Goal: Task Accomplishment & Management: Complete application form

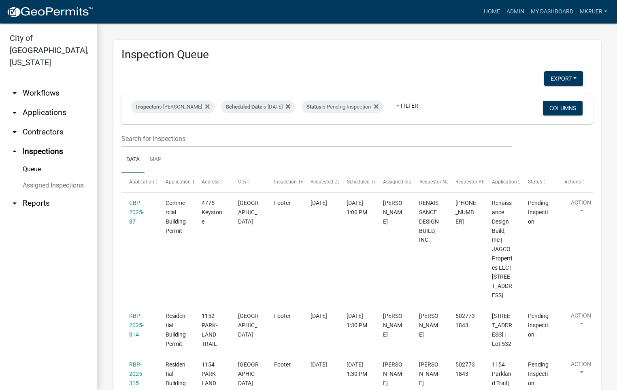
scroll to position [122, 0]
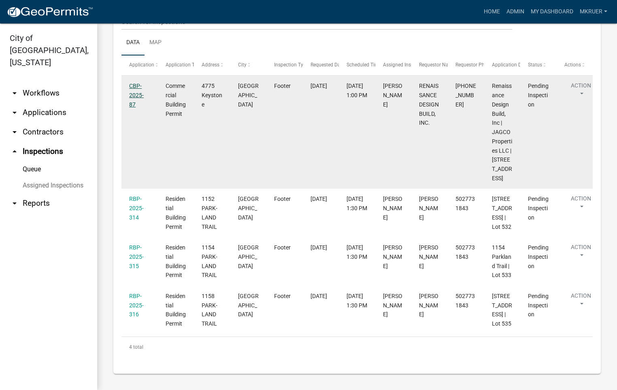
click at [133, 88] on link "CBP-2025-87" at bounding box center [136, 95] width 15 height 25
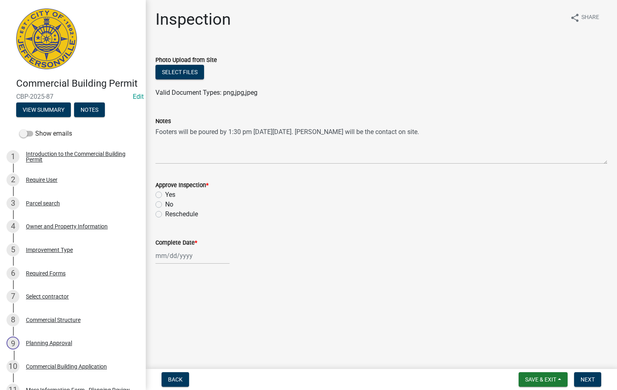
click at [165, 192] on label "Yes" at bounding box center [170, 195] width 10 height 10
click at [165, 192] on input "Yes" at bounding box center [167, 192] width 5 height 5
radio input "true"
select select "9"
select select "2025"
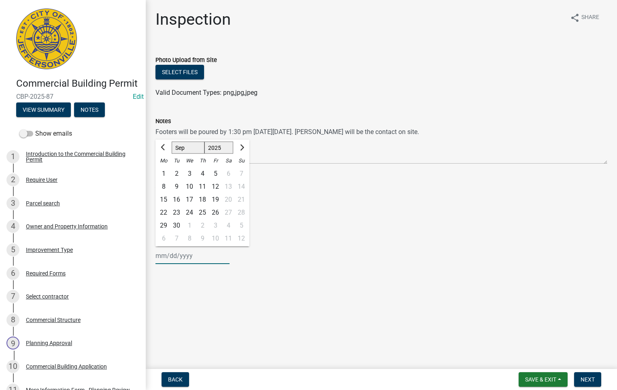
click at [174, 254] on input "Complete Date *" at bounding box center [193, 256] width 74 height 17
click at [173, 213] on div "23" at bounding box center [176, 212] width 13 height 13
type input "09/23/2025"
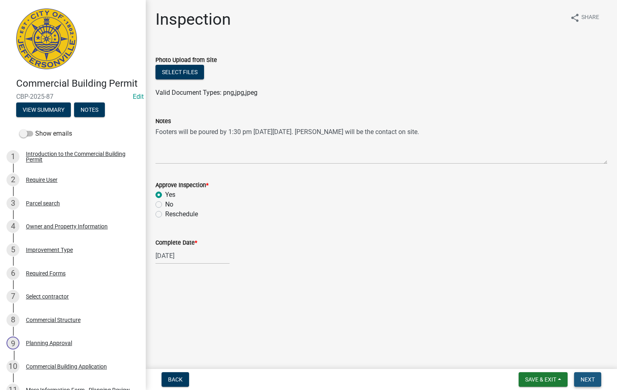
click at [581, 377] on span "Next" at bounding box center [588, 379] width 14 height 6
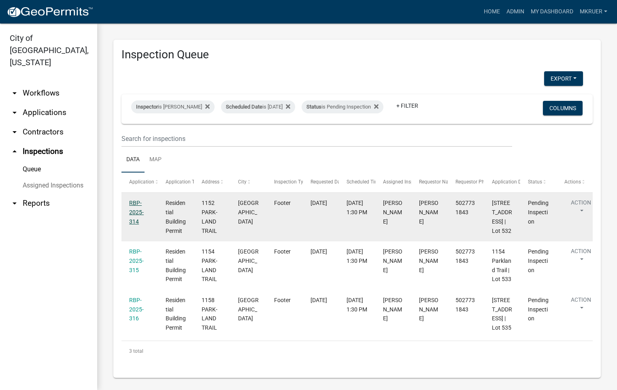
click at [134, 207] on link "RBP-2025-314" at bounding box center [136, 212] width 15 height 25
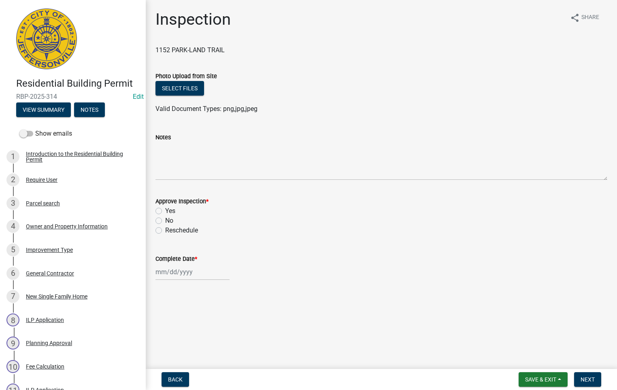
click at [165, 211] on label "Yes" at bounding box center [170, 211] width 10 height 10
click at [165, 211] on input "Yes" at bounding box center [167, 208] width 5 height 5
radio input "true"
select select "9"
select select "2025"
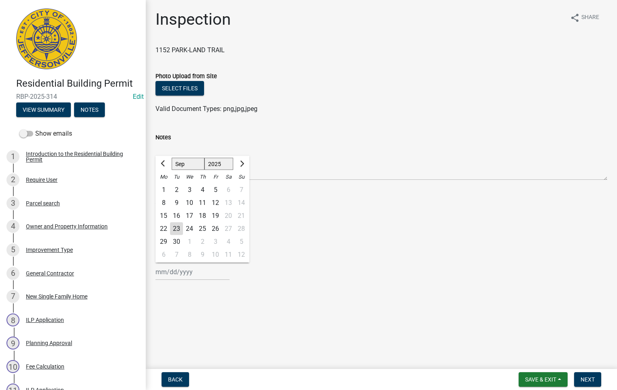
click at [175, 273] on div "Jan Feb Mar Apr May Jun Jul Aug Sep Oct Nov Dec 1525 1526 1527 1528 1529 1530 1…" at bounding box center [193, 272] width 74 height 17
click at [173, 225] on div "23" at bounding box center [176, 228] width 13 height 13
type input "09/23/2025"
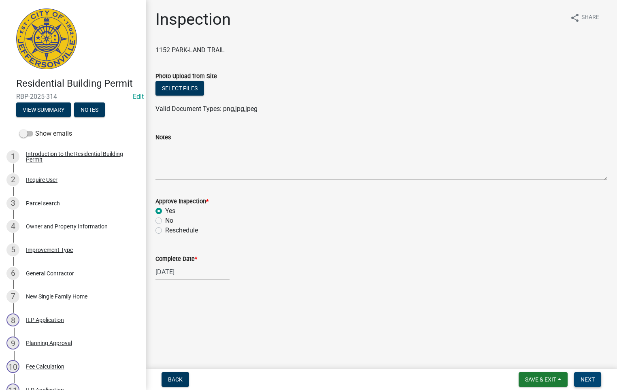
click at [592, 380] on span "Next" at bounding box center [588, 379] width 14 height 6
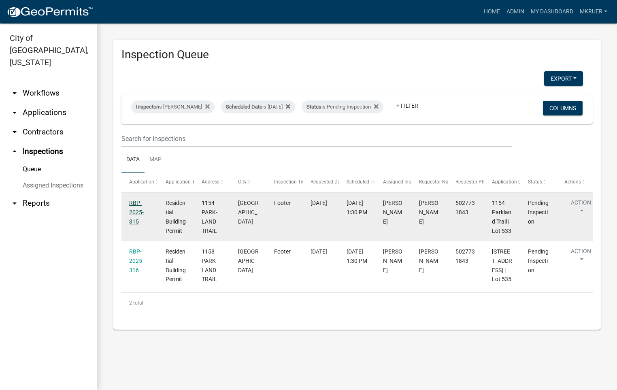
click at [133, 211] on link "RBP-2025-315" at bounding box center [136, 212] width 15 height 25
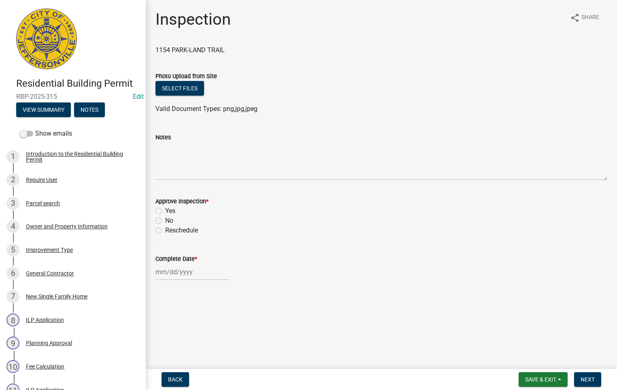
click at [165, 213] on label "Yes" at bounding box center [170, 211] width 10 height 10
click at [165, 212] on input "Yes" at bounding box center [167, 208] width 5 height 5
radio input "true"
click at [165, 268] on div at bounding box center [193, 272] width 74 height 17
select select "9"
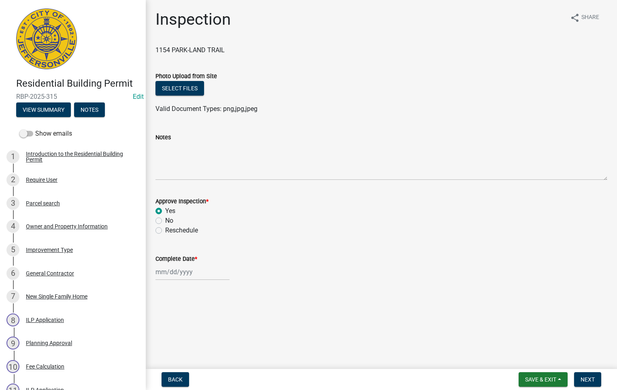
select select "2025"
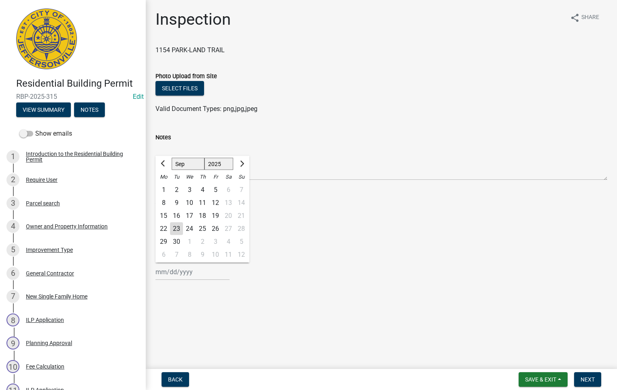
click at [175, 229] on div "23" at bounding box center [176, 228] width 13 height 13
type input "09/23/2025"
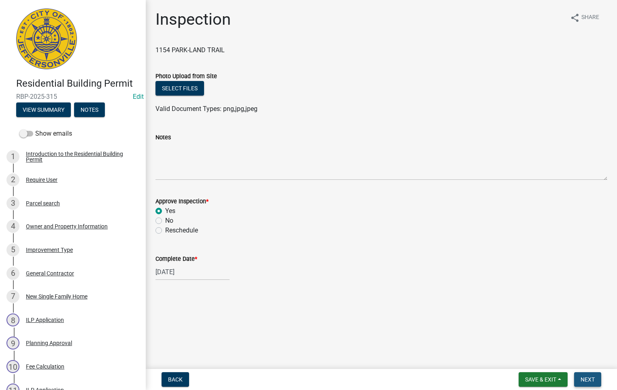
click at [590, 377] on span "Next" at bounding box center [588, 379] width 14 height 6
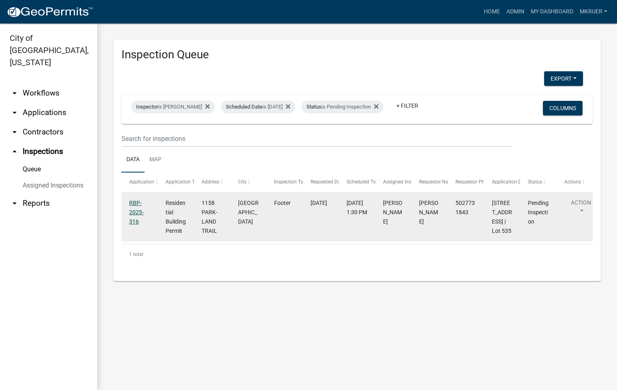
click at [133, 211] on link "RBP-2025-316" at bounding box center [136, 212] width 15 height 25
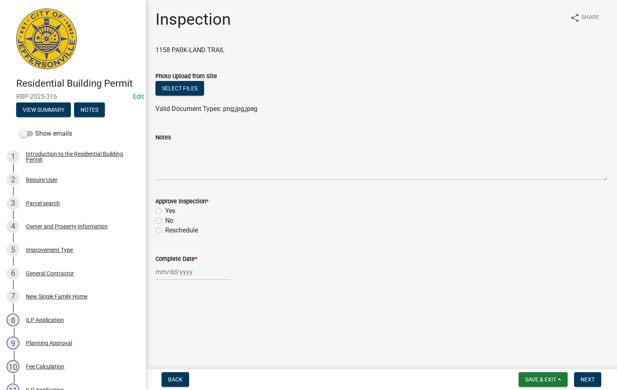
click at [165, 211] on label "Yes" at bounding box center [170, 211] width 10 height 10
click at [165, 211] on input "Yes" at bounding box center [167, 208] width 5 height 5
radio input "true"
click at [171, 273] on div at bounding box center [193, 272] width 74 height 17
select select "9"
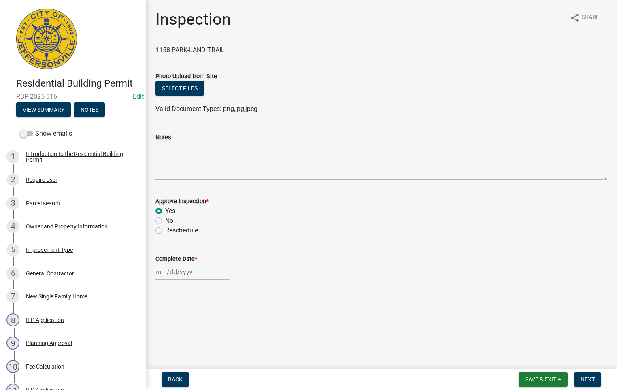
select select "2025"
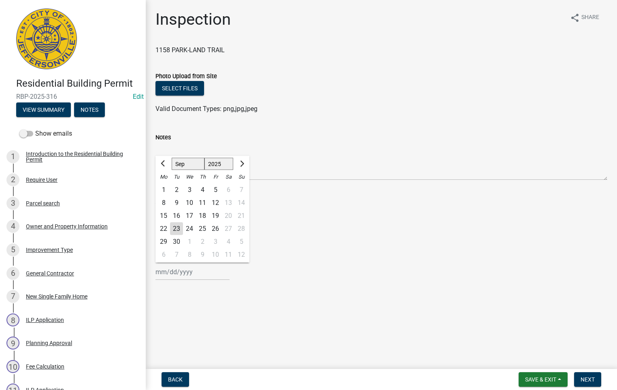
click at [177, 227] on div "23" at bounding box center [176, 228] width 13 height 13
type input "09/23/2025"
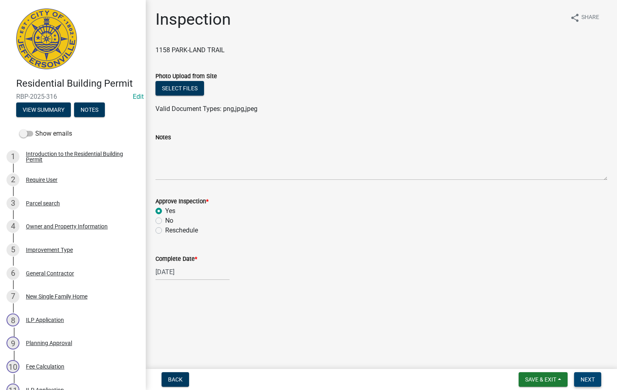
click at [590, 380] on span "Next" at bounding box center [588, 379] width 14 height 6
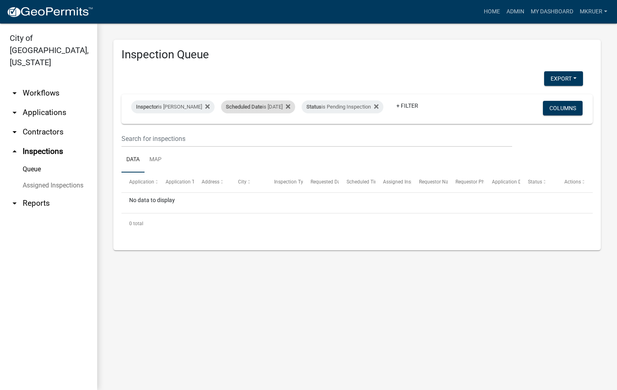
click at [281, 100] on div "Scheduled Date is 09/23/2025" at bounding box center [258, 106] width 74 height 13
click at [277, 129] on input "2025-09-23" at bounding box center [253, 131] width 57 height 17
type input "2025-09-24"
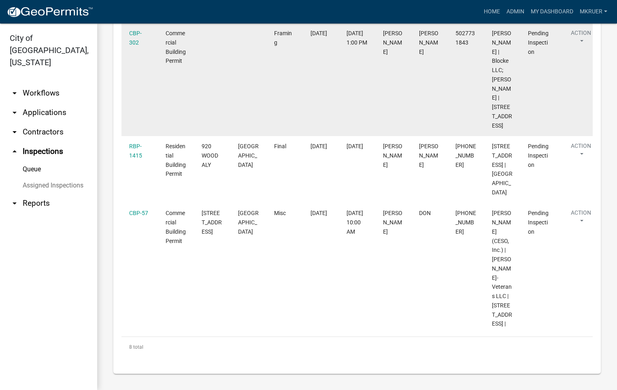
scroll to position [603, 0]
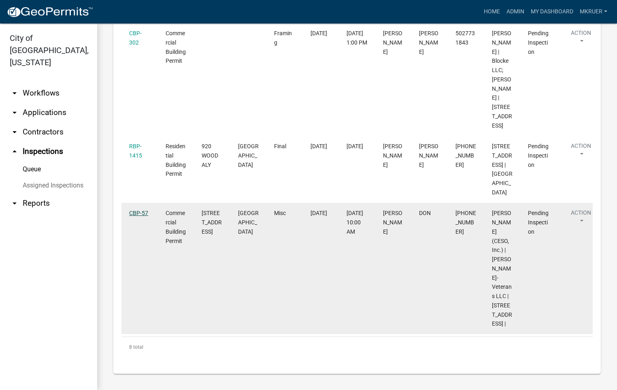
click at [137, 213] on link "CBP-57" at bounding box center [138, 213] width 19 height 6
